Goal: Book appointment/travel/reservation

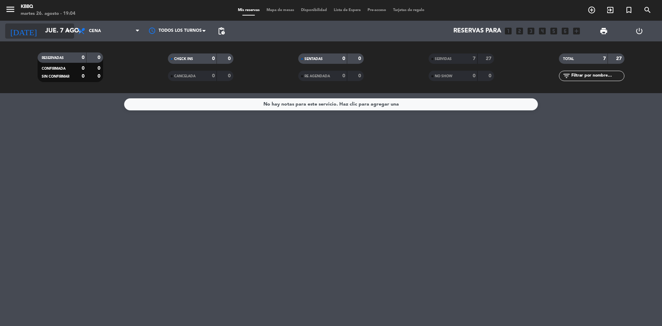
click at [21, 34] on icon "[DATE]" at bounding box center [23, 30] width 37 height 15
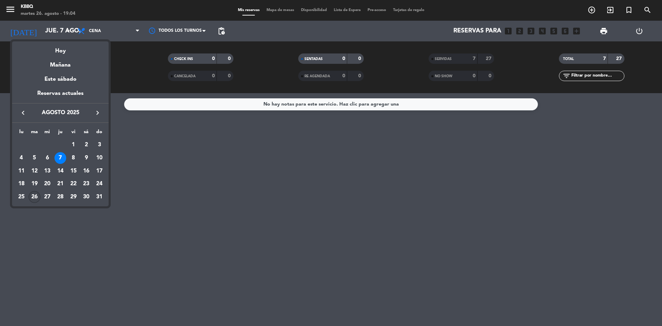
click at [29, 200] on td "26" at bounding box center [34, 196] width 13 height 13
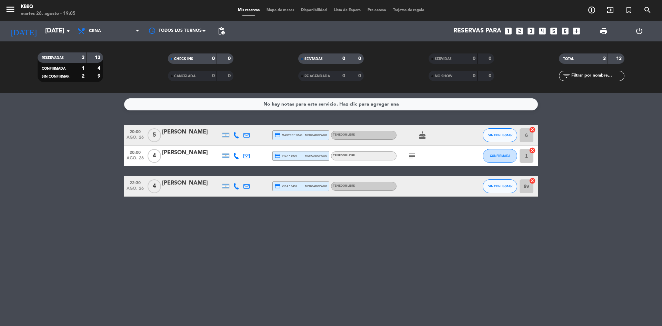
click at [415, 157] on icon "subject" at bounding box center [412, 156] width 8 height 8
click at [422, 136] on icon "cake" at bounding box center [422, 135] width 8 height 8
click at [419, 158] on div "subject" at bounding box center [428, 156] width 62 height 20
click at [11, 15] on button "menu" at bounding box center [10, 10] width 10 height 13
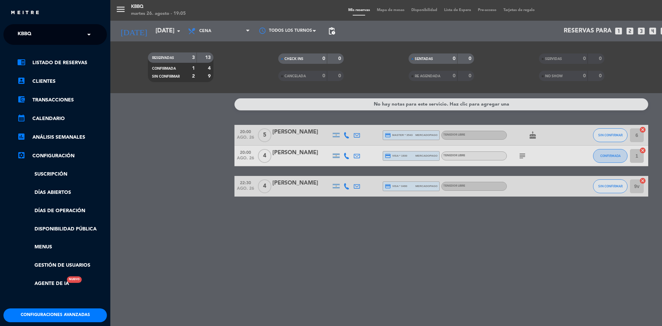
click at [44, 43] on ng-select "× KBBQ ×" at bounding box center [54, 34] width 103 height 21
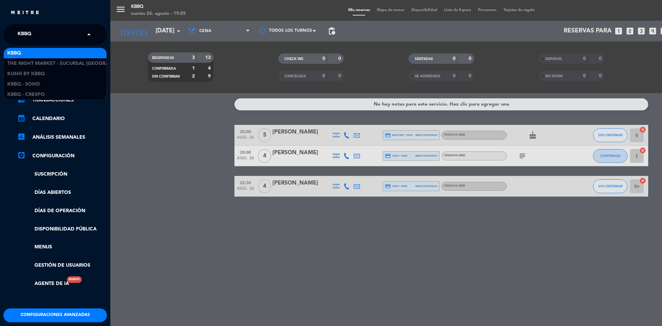
click at [46, 37] on input "text" at bounding box center [56, 34] width 84 height 15
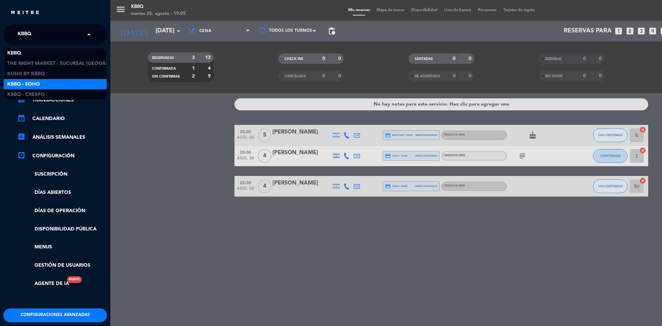
click at [52, 87] on div "Kbbq - Soho" at bounding box center [55, 84] width 103 height 10
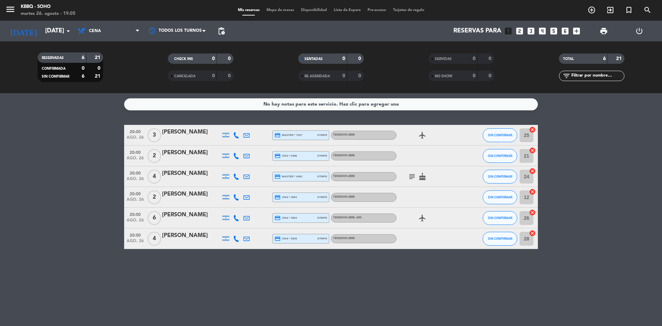
click at [409, 187] on div at bounding box center [428, 197] width 62 height 20
click at [410, 177] on icon "subject" at bounding box center [412, 176] width 8 height 8
click at [5, 3] on div "menu Kbbq - Soho [DATE] 26. agosto - 19:05" at bounding box center [83, 10] width 166 height 16
click at [9, 12] on icon "menu" at bounding box center [10, 9] width 10 height 10
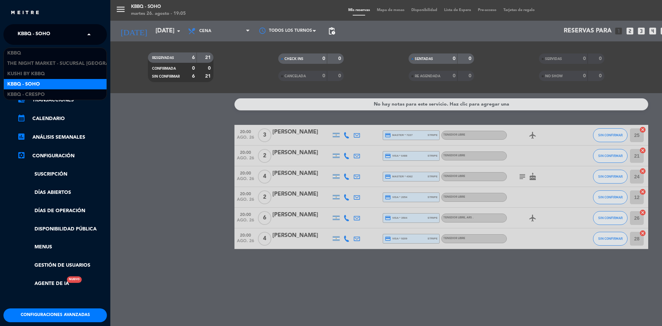
click at [34, 41] on span "Kbbq - Soho" at bounding box center [34, 34] width 33 height 14
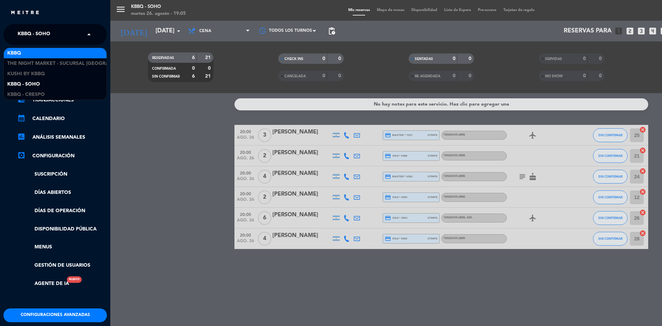
click at [72, 42] on ng-select "× Kbbq - Soho × KBBQ The Night Market - Sucursal Hollywood Kushi by KBBQ Kbbq -…" at bounding box center [54, 34] width 103 height 21
click at [69, 52] on div "KBBQ" at bounding box center [55, 53] width 103 height 10
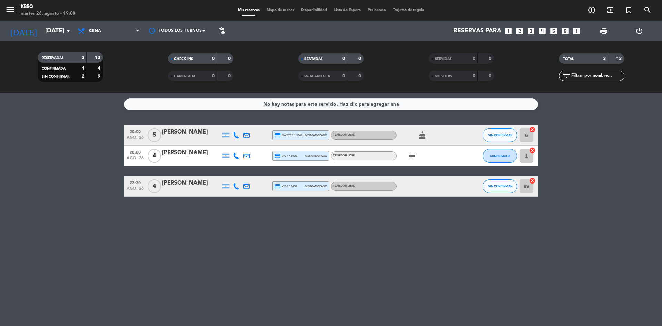
click at [54, 41] on div "[DATE] [DATE] arrow_drop_down" at bounding box center [39, 31] width 69 height 21
click at [53, 24] on div "[DATE] [DATE] arrow_drop_down" at bounding box center [39, 30] width 69 height 15
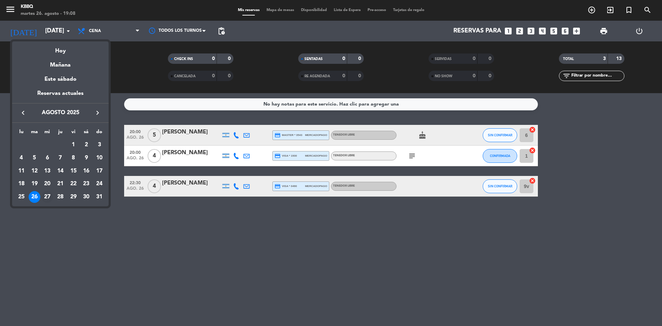
click at [45, 195] on div "27" at bounding box center [47, 197] width 12 height 12
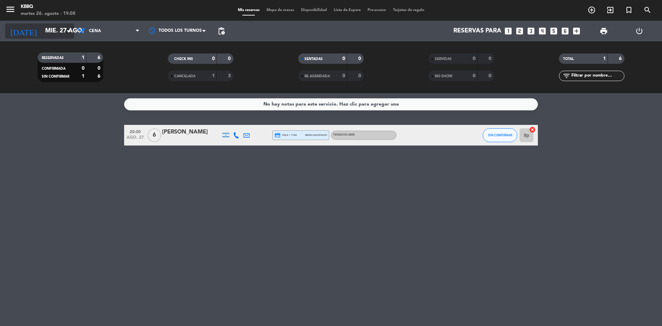
click at [56, 36] on input "mié. 27 ago." at bounding box center [82, 31] width 80 height 14
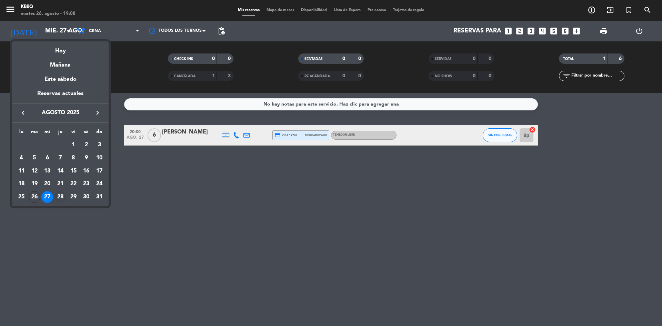
click at [64, 195] on div "28" at bounding box center [61, 197] width 12 height 12
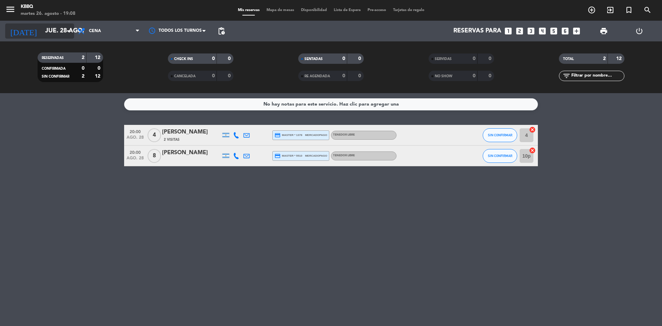
click at [42, 34] on input "jue. 28 ago." at bounding box center [82, 31] width 80 height 14
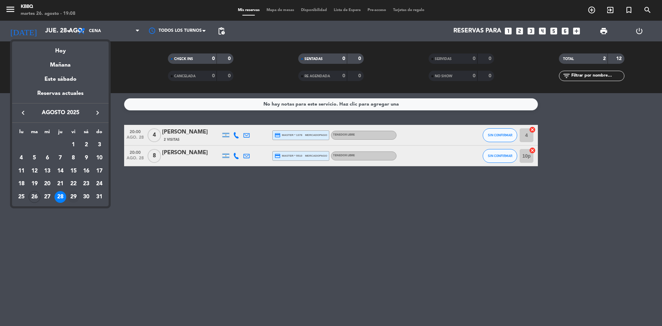
click at [75, 198] on div "29" at bounding box center [74, 197] width 12 height 12
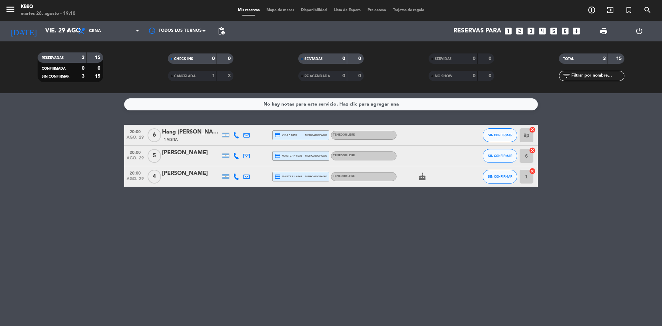
click at [72, 196] on div "No hay notas para este servicio. Haz clic para agregar una 20:00 [DATE] 6 Hang …" at bounding box center [331, 209] width 662 height 233
click at [61, 34] on input "vie. 29 ago." at bounding box center [82, 31] width 80 height 14
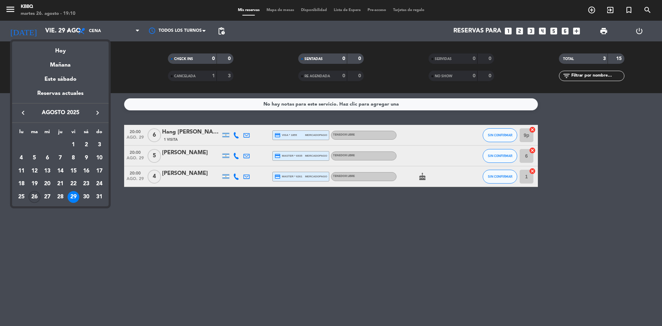
click at [36, 201] on div "26" at bounding box center [35, 197] width 12 height 12
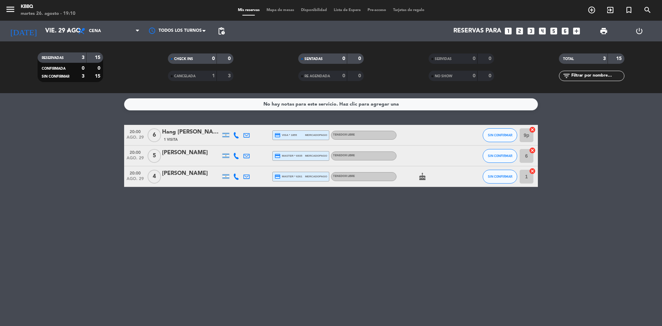
type input "[DATE]"
